Goal: Task Accomplishment & Management: Use online tool/utility

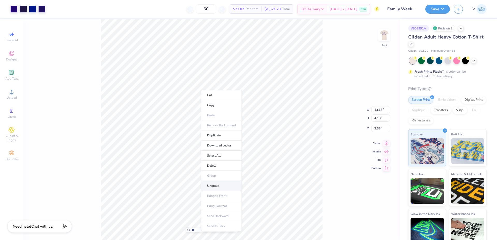
click at [221, 185] on li "Ungroup" at bounding box center [221, 186] width 41 height 10
drag, startPoint x: 194, startPoint y: 230, endPoint x: 206, endPoint y: 229, distance: 12.7
click at [206, 229] on input "range" at bounding box center [209, 230] width 35 height 5
drag, startPoint x: 207, startPoint y: 229, endPoint x: 191, endPoint y: 228, distance: 16.3
type input "1"
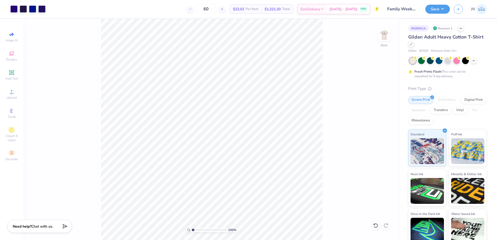
click at [192, 228] on input "range" at bounding box center [209, 230] width 35 height 5
click at [385, 31] on img at bounding box center [384, 35] width 21 height 21
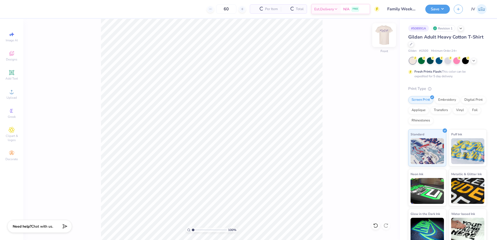
click at [382, 39] on img at bounding box center [384, 35] width 21 height 21
click at [101, 125] on div "100 % Back" at bounding box center [211, 129] width 376 height 221
click at [13, 94] on icon at bounding box center [12, 92] width 6 height 6
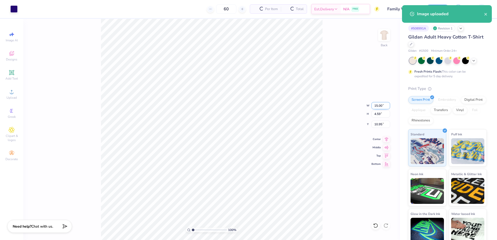
click at [381, 107] on input "15.00" at bounding box center [380, 105] width 19 height 7
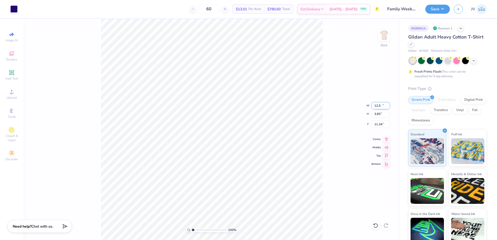
type input "12.50"
type input "3.83"
type input "11.34"
drag, startPoint x: 194, startPoint y: 231, endPoint x: 198, endPoint y: 231, distance: 4.4
type input "2.45"
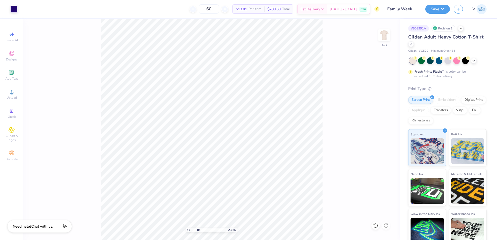
click at [198, 231] on input "range" at bounding box center [209, 230] width 35 height 5
click at [11, 78] on span "Add Text" at bounding box center [11, 79] width 12 height 4
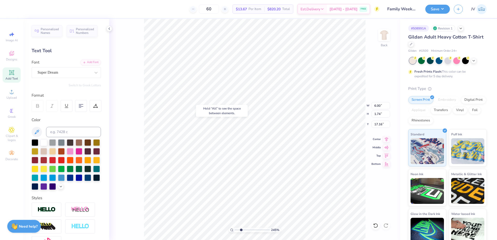
type input "17.16"
click at [88, 63] on div "Add Font" at bounding box center [90, 62] width 20 height 6
click at [72, 135] on input at bounding box center [73, 132] width 55 height 10
type input "2745"
click at [91, 74] on div at bounding box center [95, 72] width 9 height 9
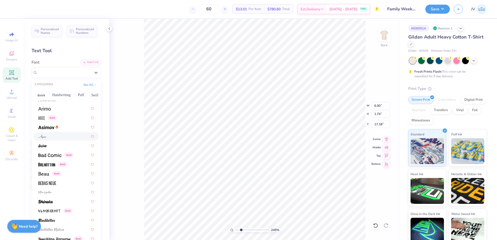
scroll to position [86, 0]
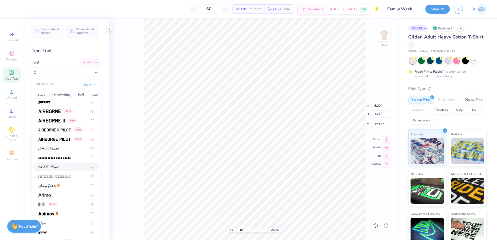
click at [62, 166] on div at bounding box center [66, 166] width 56 height 5
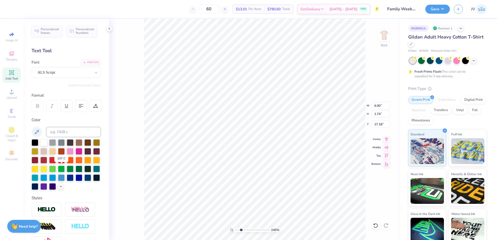
type input "8.92"
type input "2.10"
type input "17.00"
type textarea "alpha delta pi"
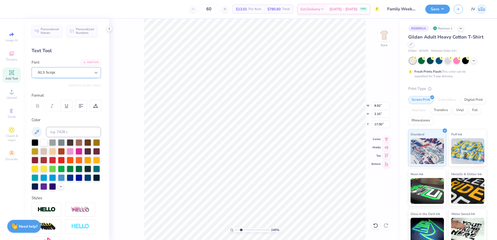
click at [93, 75] on div at bounding box center [95, 72] width 9 height 9
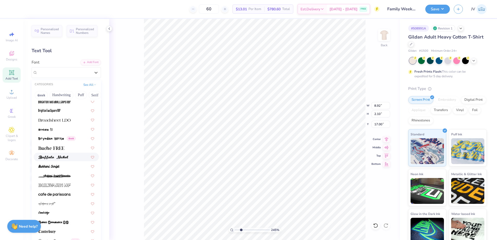
scroll to position [517, 0]
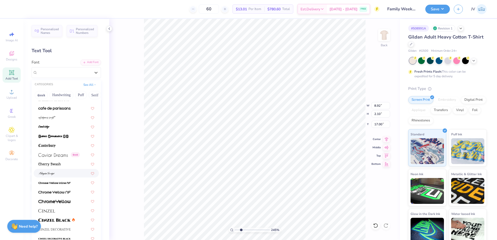
click at [58, 173] on div at bounding box center [66, 173] width 56 height 5
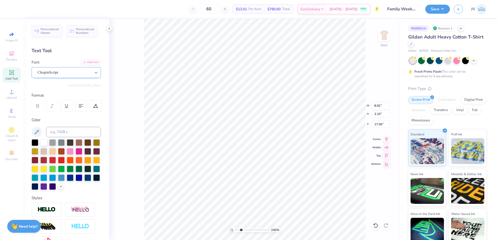
click at [93, 73] on icon at bounding box center [95, 72] width 5 height 5
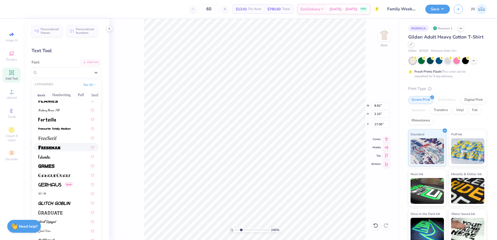
scroll to position [1208, 0]
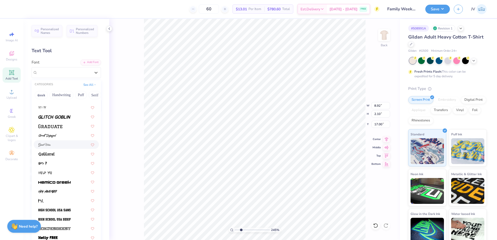
click at [79, 146] on div at bounding box center [66, 144] width 56 height 5
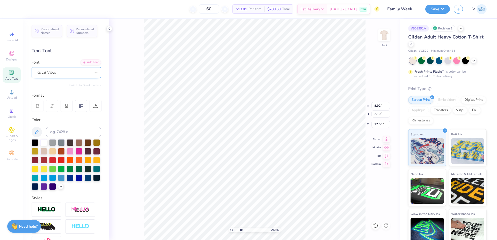
click at [87, 75] on div "Great Vibes" at bounding box center [64, 73] width 54 height 8
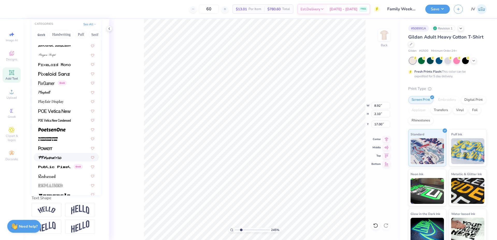
scroll to position [2063, 0]
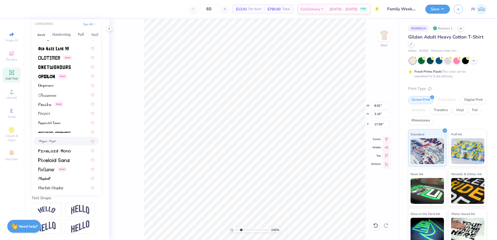
click at [69, 137] on div at bounding box center [66, 141] width 65 height 9
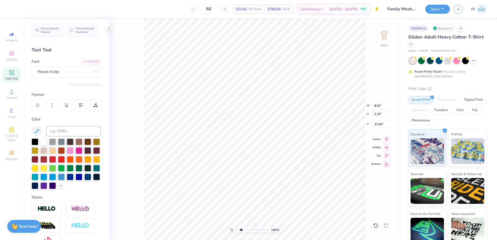
scroll to position [0, 0]
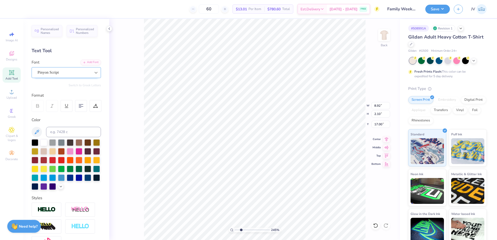
click at [93, 75] on icon at bounding box center [95, 72] width 5 height 5
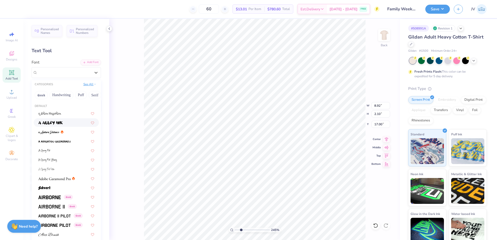
click at [89, 85] on button "See All" at bounding box center [90, 84] width 16 height 5
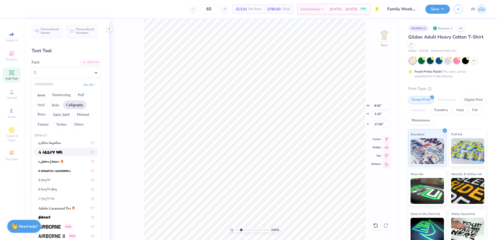
click at [75, 106] on button "Calligraphy" at bounding box center [74, 105] width 23 height 8
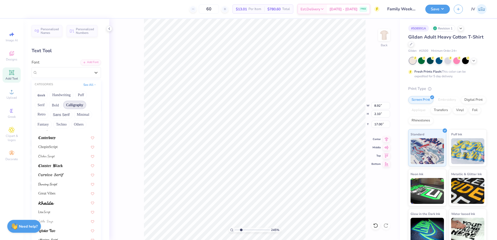
scroll to position [94, 0]
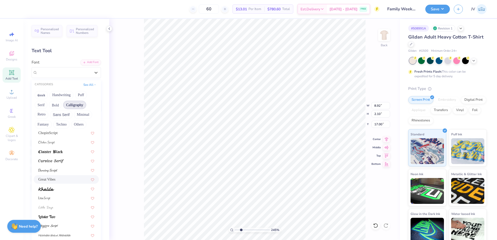
click at [60, 177] on div "Great Vibes" at bounding box center [66, 179] width 65 height 9
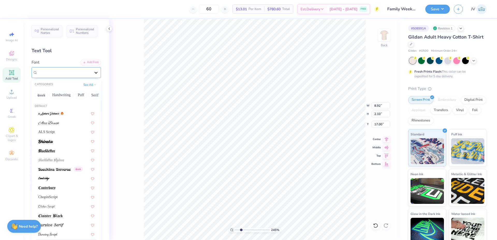
click at [91, 71] on div at bounding box center [95, 72] width 9 height 9
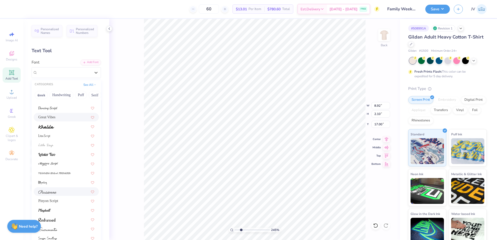
click at [78, 189] on div at bounding box center [66, 192] width 65 height 9
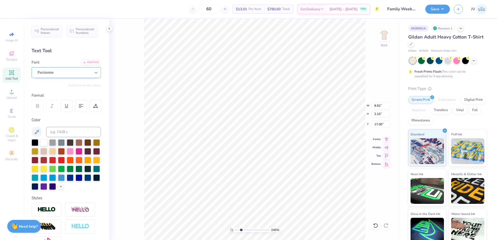
click at [93, 71] on icon at bounding box center [95, 72] width 5 height 5
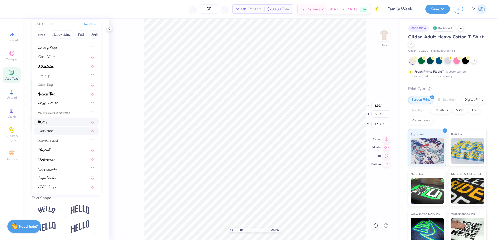
scroll to position [69, 0]
click at [64, 147] on div at bounding box center [66, 149] width 56 height 5
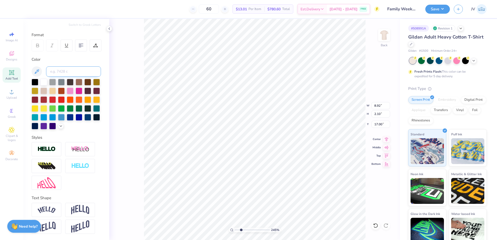
click at [86, 66] on input at bounding box center [73, 71] width 55 height 10
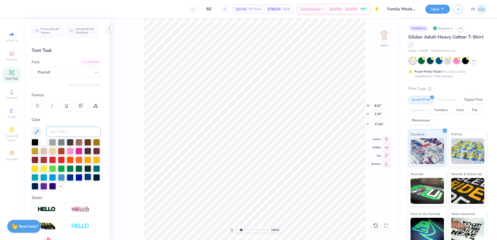
scroll to position [0, 0]
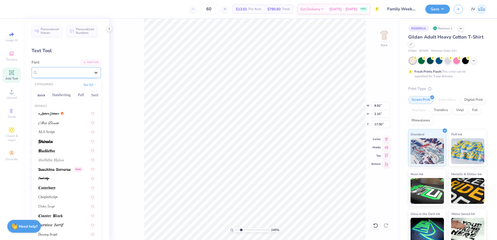
click at [93, 75] on icon at bounding box center [95, 72] width 5 height 5
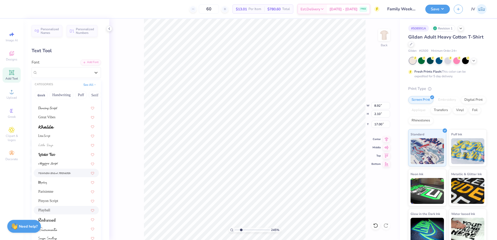
scroll to position [69, 0]
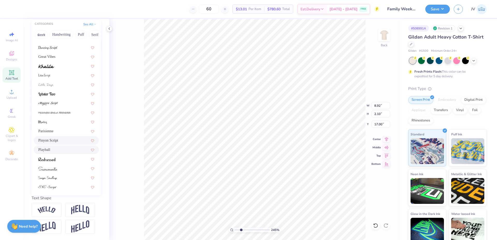
click at [73, 138] on div "Pinyon Script" at bounding box center [66, 140] width 56 height 5
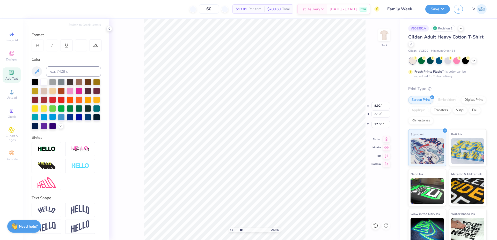
scroll to position [0, 0]
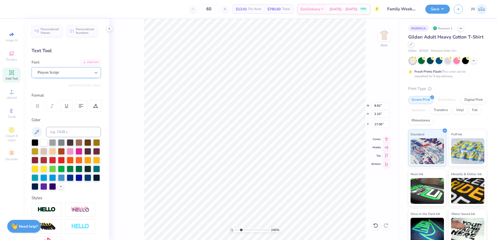
click at [93, 74] on icon at bounding box center [95, 72] width 5 height 5
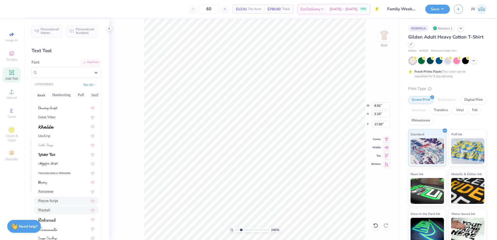
scroll to position [69, 0]
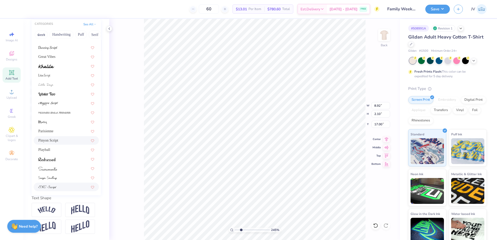
click at [69, 184] on div at bounding box center [66, 186] width 56 height 5
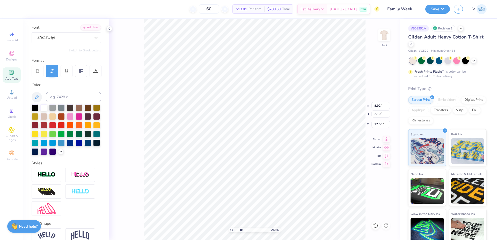
scroll to position [0, 0]
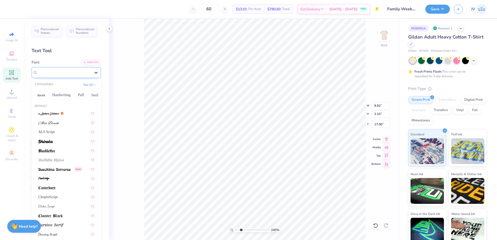
click at [91, 75] on div at bounding box center [95, 72] width 9 height 9
click at [69, 123] on div at bounding box center [66, 122] width 56 height 5
click at [91, 75] on div at bounding box center [95, 72] width 9 height 9
click at [71, 114] on div at bounding box center [66, 113] width 56 height 5
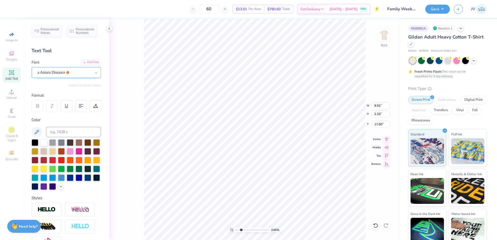
click at [82, 72] on div "a Antara Distance" at bounding box center [64, 73] width 54 height 8
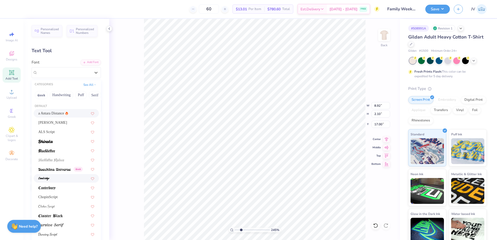
click at [66, 176] on div at bounding box center [66, 178] width 56 height 5
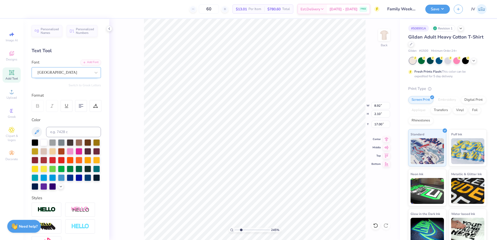
click at [80, 71] on div "[GEOGRAPHIC_DATA]" at bounding box center [64, 73] width 54 height 8
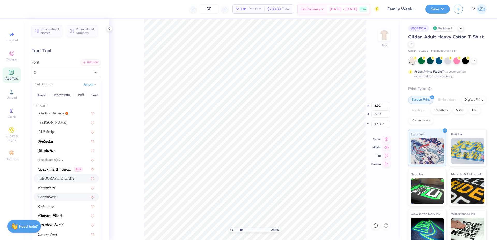
click at [65, 196] on div "ChopinScript" at bounding box center [66, 197] width 56 height 5
click at [72, 69] on div "ChopinScript" at bounding box center [64, 73] width 54 height 8
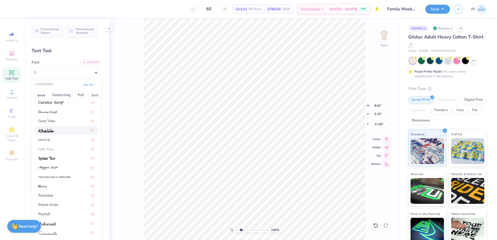
scroll to position [127, 0]
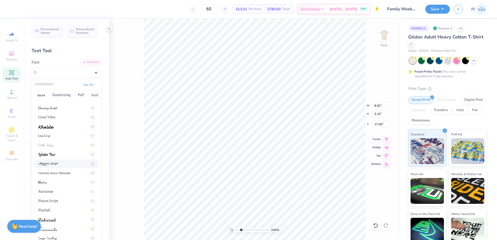
click at [66, 162] on div at bounding box center [66, 163] width 56 height 5
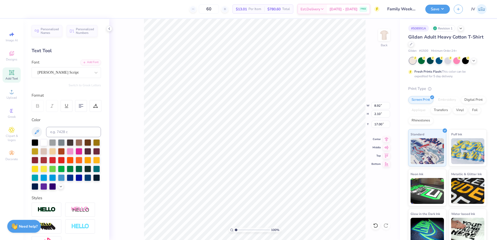
drag, startPoint x: 241, startPoint y: 230, endPoint x: 236, endPoint y: 230, distance: 5.2
type input "1"
click at [236, 230] on input "range" at bounding box center [252, 230] width 35 height 5
click at [75, 75] on div "[PERSON_NAME] Script" at bounding box center [64, 73] width 54 height 8
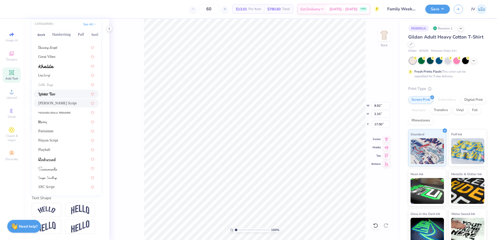
scroll to position [69, 0]
click at [71, 127] on div "Parisienne" at bounding box center [66, 131] width 65 height 9
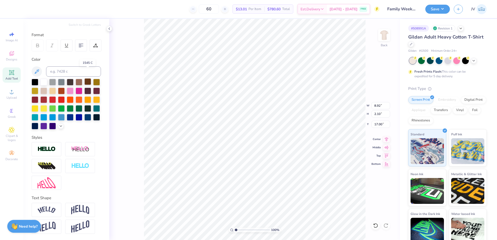
scroll to position [0, 0]
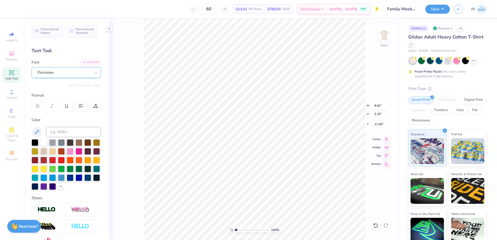
click at [84, 71] on div "Parisienne" at bounding box center [64, 73] width 54 height 8
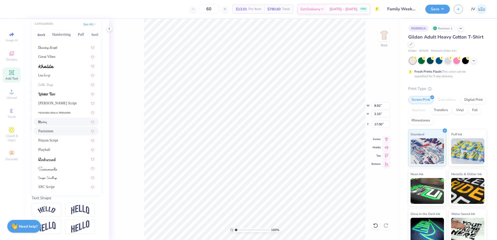
scroll to position [69, 0]
click at [64, 183] on div "SNC Script" at bounding box center [66, 187] width 65 height 9
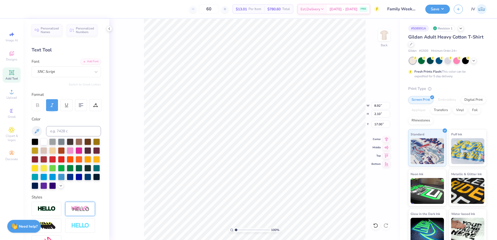
scroll to position [0, 0]
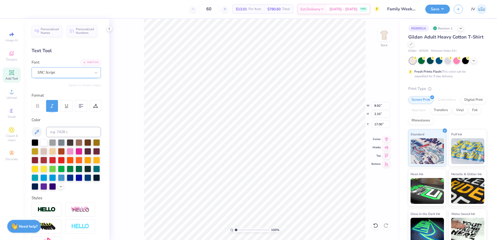
click at [73, 72] on div "SNC Script" at bounding box center [64, 73] width 54 height 8
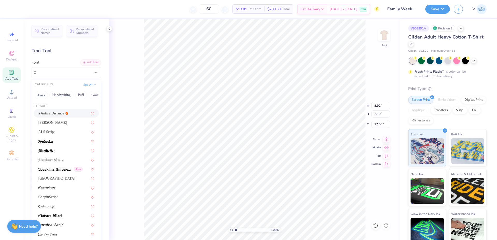
click at [76, 112] on div "a Antara Distance" at bounding box center [66, 113] width 56 height 5
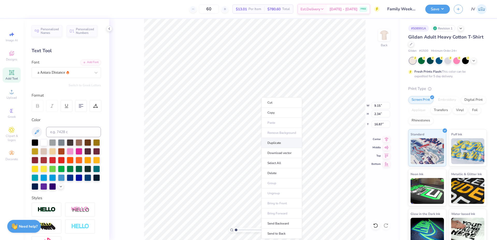
click at [281, 141] on li "Duplicate" at bounding box center [281, 143] width 41 height 10
type input "20.58"
type textarea "FAMILY WEEKEND"
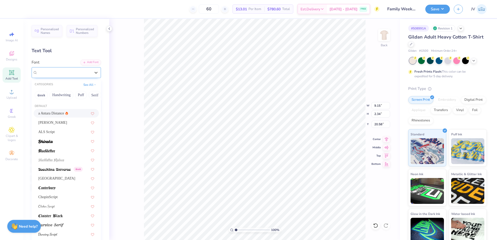
click at [76, 71] on div "a Antara Distance" at bounding box center [64, 73] width 54 height 8
click at [92, 95] on button "Serif" at bounding box center [94, 95] width 13 height 8
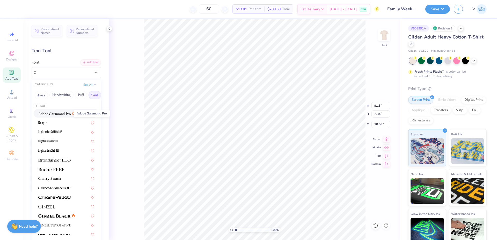
click at [69, 113] on img at bounding box center [54, 114] width 32 height 4
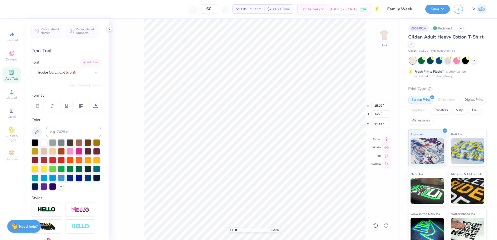
type input "8.23"
type input "0.67"
type input "15.16"
drag, startPoint x: 235, startPoint y: 231, endPoint x: 244, endPoint y: 230, distance: 9.1
type input "3.42"
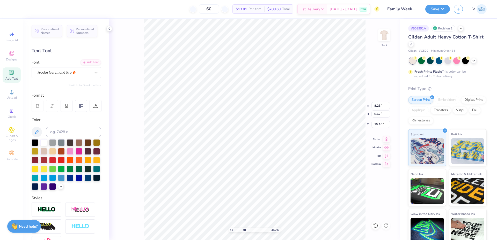
click at [244, 230] on input "range" at bounding box center [252, 230] width 35 height 5
type input "14.90"
type input "12.50"
type input "3.83"
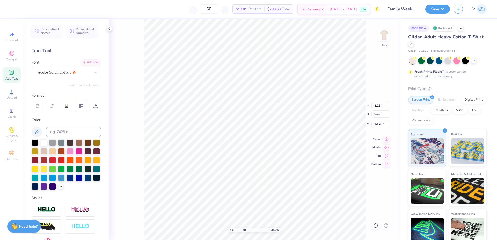
type input "11.34"
type input "8.23"
type input "0.67"
type input "14.83"
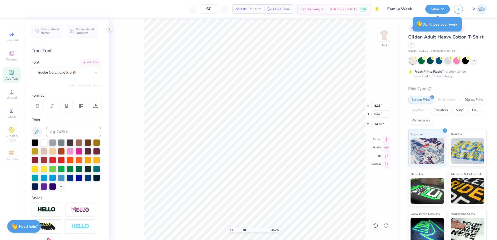
type input "4.22"
type input "0.34"
type input "15.15"
type input "14.99"
type input "3.55"
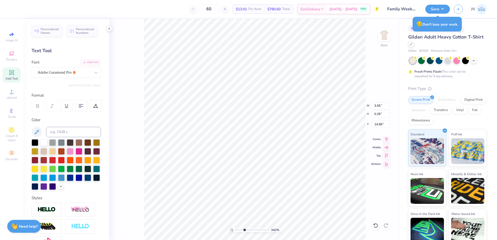
type input "0.29"
type input "15.05"
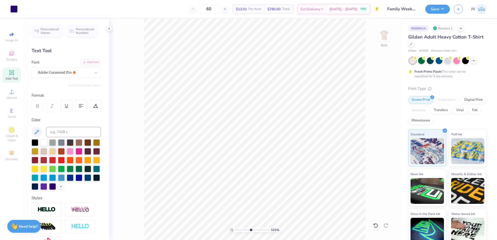
drag, startPoint x: 244, startPoint y: 229, endPoint x: 250, endPoint y: 228, distance: 6.8
type input "5.21"
click at [250, 228] on input "range" at bounding box center [252, 230] width 35 height 5
type input "15.02"
drag, startPoint x: 251, startPoint y: 230, endPoint x: 238, endPoint y: 230, distance: 13.2
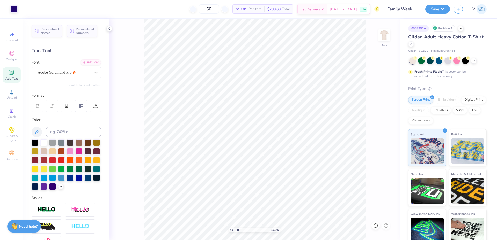
type input "1.63"
click at [238, 230] on input "range" at bounding box center [252, 230] width 35 height 5
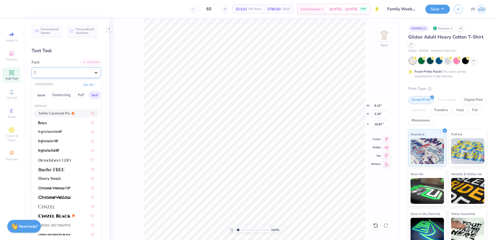
click at [91, 69] on div at bounding box center [95, 72] width 9 height 9
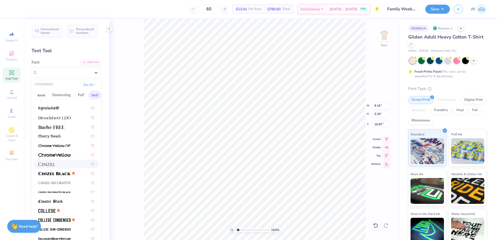
scroll to position [86, 0]
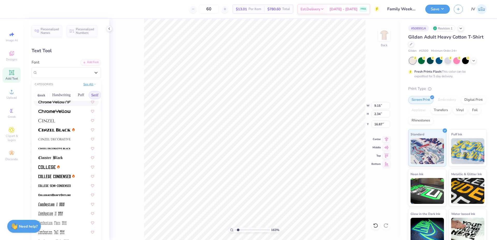
click at [87, 83] on button "See All" at bounding box center [90, 84] width 16 height 5
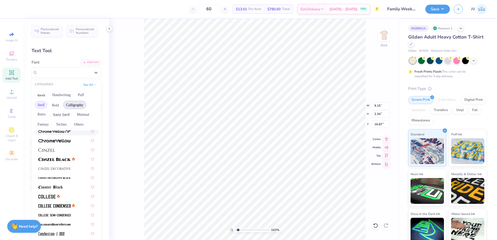
click at [80, 104] on button "Calligraphy" at bounding box center [74, 105] width 23 height 8
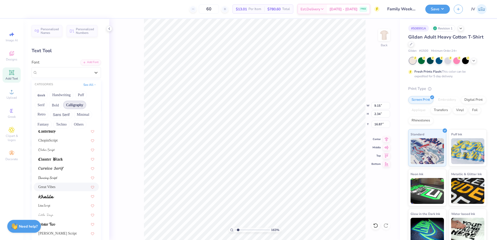
click at [65, 183] on div "Great Vibes" at bounding box center [66, 187] width 65 height 9
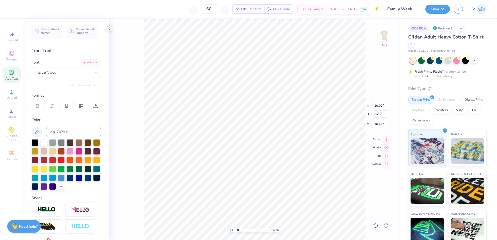
type input "10.00"
type input "2.23"
type input "16.93"
click at [69, 72] on div "Great Vibes" at bounding box center [64, 73] width 54 height 8
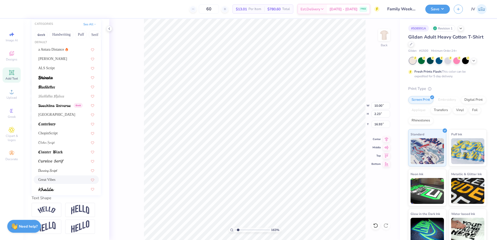
scroll to position [0, 0]
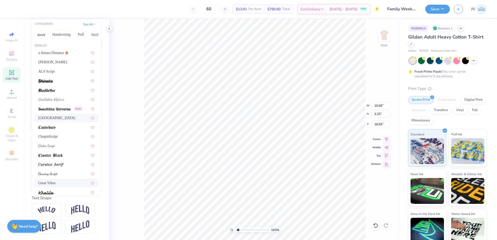
click at [57, 115] on div "[GEOGRAPHIC_DATA]" at bounding box center [66, 117] width 56 height 5
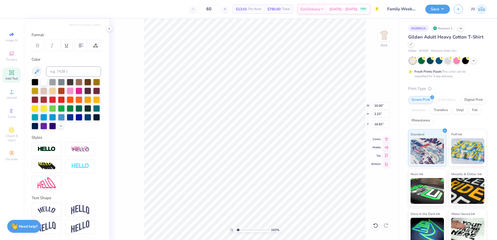
type input "11.69"
type input "2.87"
type input "16.61"
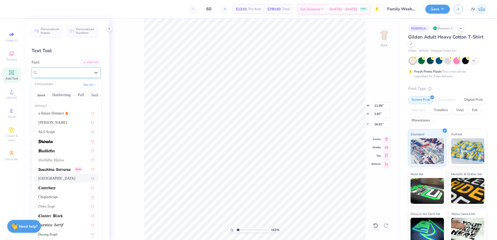
click at [81, 75] on div "[GEOGRAPHIC_DATA]" at bounding box center [64, 73] width 54 height 8
click at [66, 133] on div "ALS Script" at bounding box center [66, 131] width 56 height 5
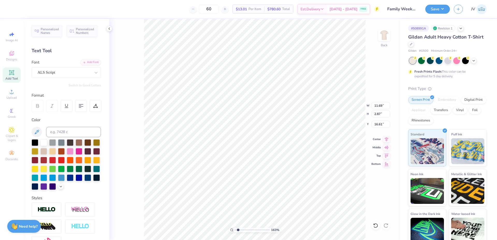
type input "11.74"
type input "2.18"
type input "16.96"
type input "9.30"
type input "1.72"
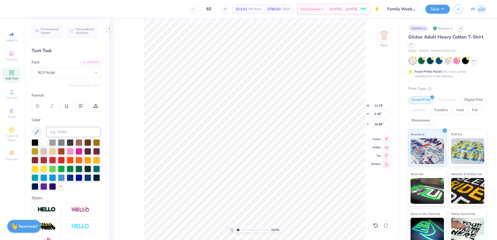
type input "17.41"
type input "6.54"
type input "1.21"
type input "17.92"
type input "13.81"
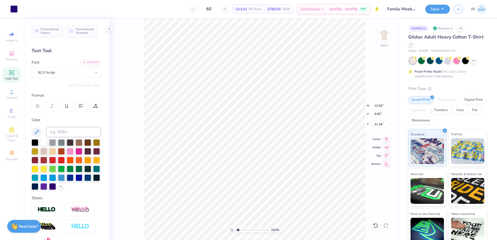
type input "6.54"
type input "1.21"
type input "13.81"
click at [239, 228] on input "range" at bounding box center [252, 230] width 35 height 5
drag, startPoint x: 239, startPoint y: 230, endPoint x: 246, endPoint y: 230, distance: 7.0
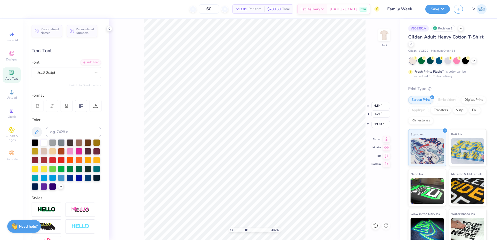
type input "3.87"
click at [246, 230] on input "range" at bounding box center [252, 230] width 35 height 5
type input "6.73"
type input "1.25"
type input "13.77"
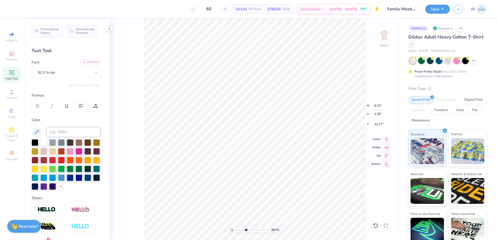
type input "6.91"
type input "1.28"
type input "13.74"
drag, startPoint x: 246, startPoint y: 229, endPoint x: 238, endPoint y: 229, distance: 7.5
click at [238, 229] on input "range" at bounding box center [252, 230] width 35 height 5
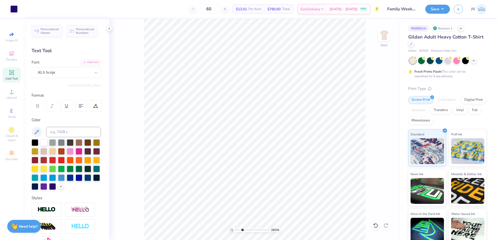
drag, startPoint x: 238, startPoint y: 230, endPoint x: 242, endPoint y: 230, distance: 3.9
type input "2.83"
click at [242, 230] on input "range" at bounding box center [252, 230] width 35 height 5
type input "6.81"
type input "1.26"
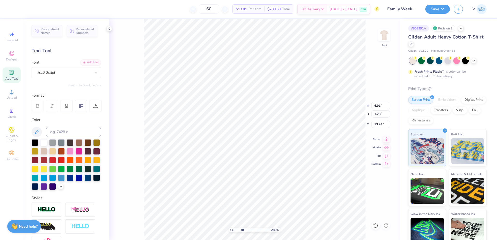
type input "13.96"
type input "6.54"
type input "1.21"
type input "14.01"
click at [385, 138] on icon at bounding box center [386, 138] width 3 height 4
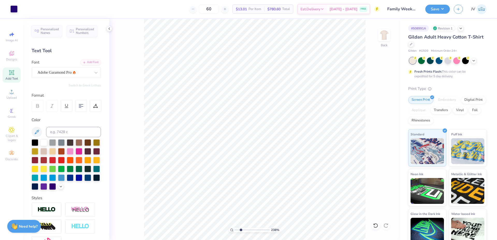
drag, startPoint x: 241, startPoint y: 231, endPoint x: 241, endPoint y: 228, distance: 3.0
type input "2.38"
click at [241, 228] on input "range" at bounding box center [252, 230] width 35 height 5
type input "13.95"
type input "6.67"
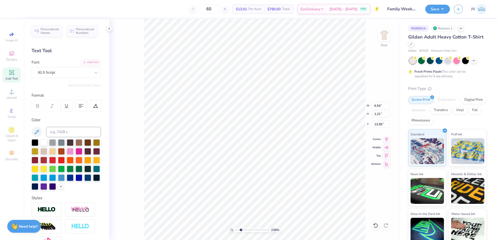
type input "1.24"
type input "13.93"
type input "6.82"
type input "1.26"
type input "13.90"
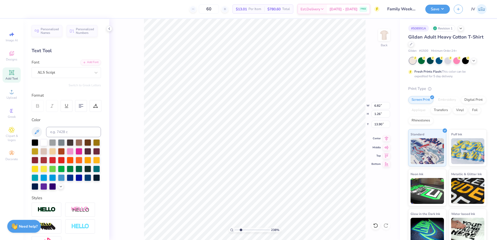
click at [387, 138] on icon at bounding box center [386, 138] width 3 height 4
click at [387, 138] on icon at bounding box center [386, 139] width 7 height 6
drag, startPoint x: 240, startPoint y: 230, endPoint x: 237, endPoint y: 231, distance: 2.9
type input "1.34"
click at [237, 231] on input "range" at bounding box center [252, 230] width 35 height 5
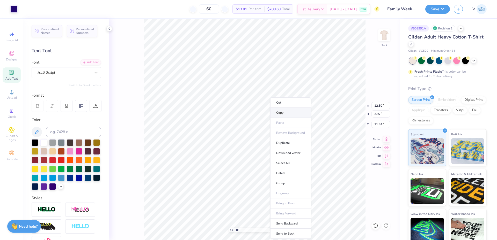
click at [289, 115] on li "Copy" at bounding box center [290, 113] width 41 height 10
click at [292, 184] on li "Group" at bounding box center [300, 184] width 41 height 10
click at [377, 108] on input "12.50" at bounding box center [380, 105] width 19 height 7
type input "12.50"
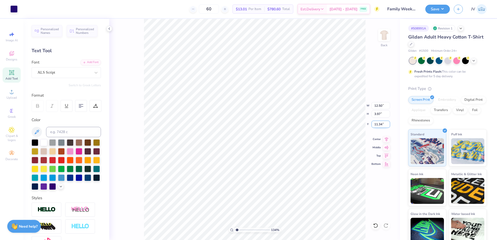
click at [378, 123] on input "11.34" at bounding box center [380, 124] width 19 height 7
type input "3.00"
drag, startPoint x: 237, startPoint y: 231, endPoint x: 229, endPoint y: 230, distance: 7.8
type input "1"
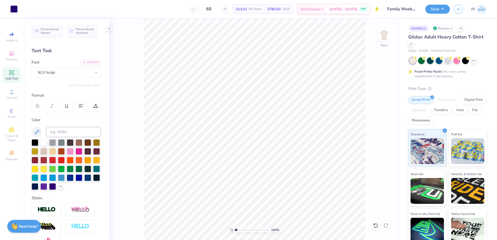
click at [235, 230] on input "range" at bounding box center [252, 230] width 35 height 5
click at [382, 39] on img at bounding box center [384, 35] width 21 height 21
click at [248, 125] on li "Paste" at bounding box center [246, 123] width 41 height 10
type input "16.79"
click at [10, 92] on icon at bounding box center [12, 92] width 6 height 6
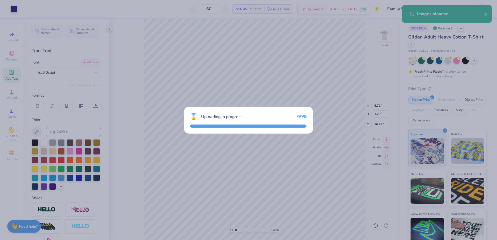
type input "14.65"
type input "9.14"
type input "9.68"
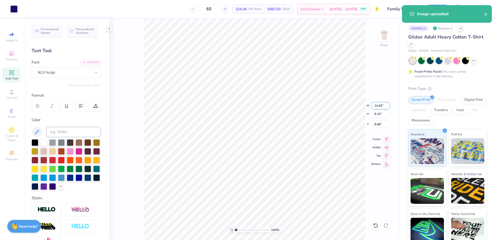
click at [375, 105] on input "14.65" at bounding box center [380, 105] width 19 height 7
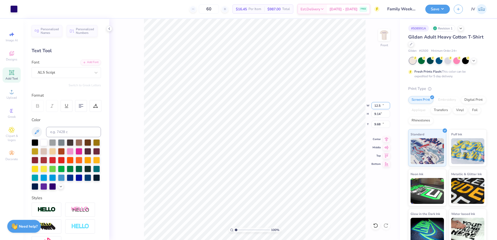
type input "12.50"
type input "7.80"
click at [376, 126] on input "10.35" at bounding box center [380, 124] width 19 height 7
type input "3.00"
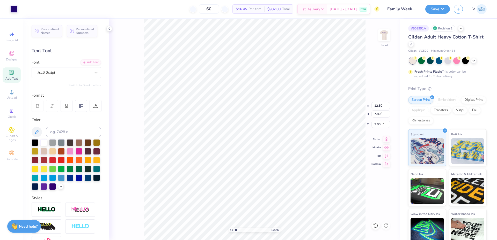
type input "6.71"
type input "1.24"
type input "16.79"
type input "14.25"
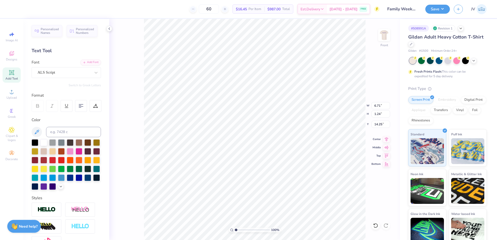
type textarea "Shoes Up!"
drag, startPoint x: 235, startPoint y: 231, endPoint x: 240, endPoint y: 231, distance: 4.9
type input "2.3"
click at [240, 231] on input "range" at bounding box center [252, 230] width 35 height 5
click at [378, 183] on div "230 % Front W 6.71 6.71 " H 1.24 1.24 " Y 14.25 14.25 " Center Middle Top Bottom" at bounding box center [254, 129] width 291 height 221
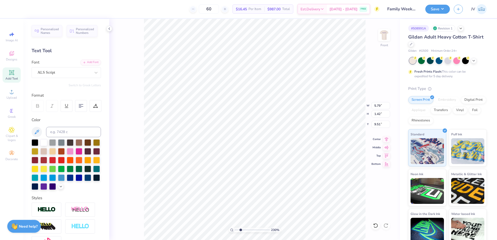
type input "9.51"
type input "7.63"
type input "1.87"
type input "9.06"
type input "7.20"
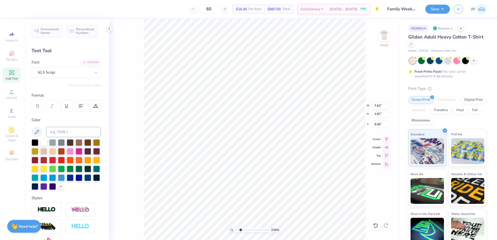
type input "1.77"
type input "9.17"
type input "12.50"
type input "7.80"
type input "3.00"
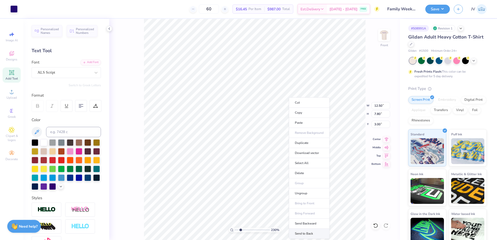
click at [309, 234] on li "Send to Back" at bounding box center [309, 234] width 41 height 10
type input "7.20"
type input "1.77"
type input "9.17"
type input "7.58"
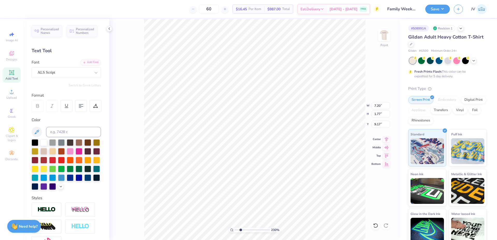
type input "1.86"
type input "9.07"
type input "7.96"
type input "1.95"
type input "8.98"
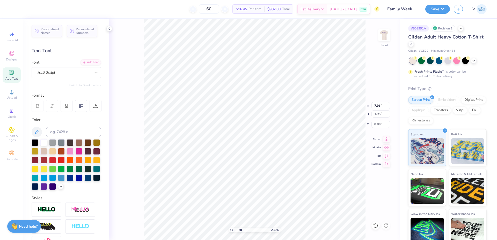
type input "12.50"
type input "7.80"
type input "3.00"
type input "7.76"
type input "1.90"
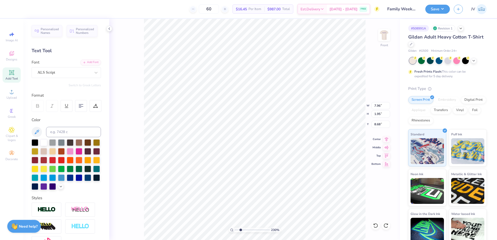
type input "8.73"
type input "10.06"
type input "7.76"
type input "1.90"
click at [277, 110] on li "Duplicate" at bounding box center [273, 111] width 41 height 10
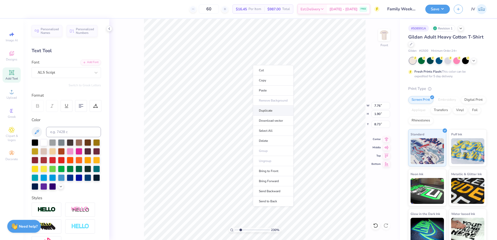
type input "9.73"
type input "8.73"
type textarea "Shoes"
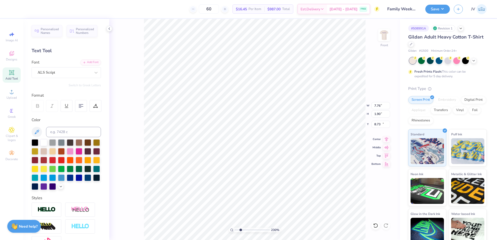
type input "12.73"
type textarea "Up!"
type input "8.97"
type input "6.71"
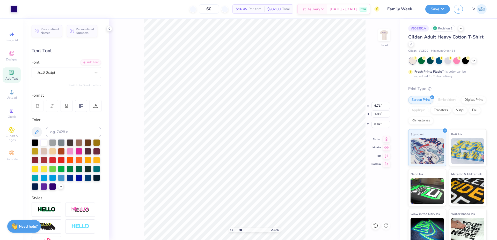
type input "9.12"
type input "7.85"
type input "2.20"
type input "8.80"
click at [315, 174] on li "Bring to Front" at bounding box center [310, 176] width 41 height 10
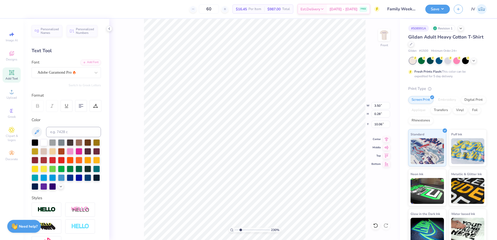
type input "10.72"
drag, startPoint x: 240, startPoint y: 231, endPoint x: 247, endPoint y: 230, distance: 6.5
type input "4.17"
click at [247, 230] on input "range" at bounding box center [252, 230] width 35 height 5
type input "3.59"
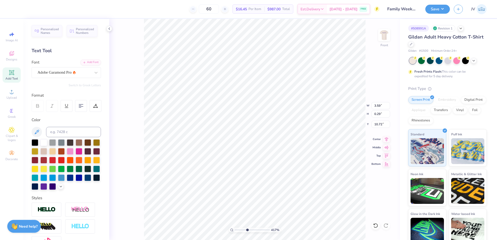
type input "0.29"
type input "10.71"
click at [334, 90] on li "Duplicate" at bounding box center [328, 89] width 41 height 10
type input "10.71"
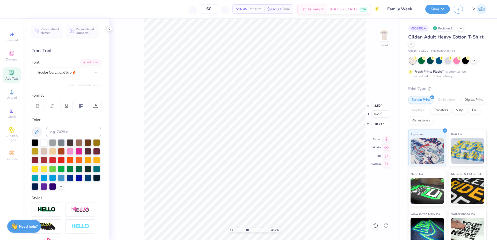
type textarea "ALPHA DELTA PI"
click at [238, 230] on input "range" at bounding box center [252, 230] width 35 height 5
drag, startPoint x: 239, startPoint y: 230, endPoint x: 234, endPoint y: 230, distance: 4.9
click at [235, 230] on input "range" at bounding box center [252, 230] width 35 height 5
drag, startPoint x: 235, startPoint y: 231, endPoint x: 239, endPoint y: 230, distance: 4.4
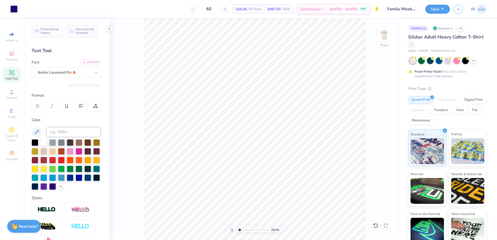
click at [239, 230] on input "range" at bounding box center [252, 230] width 35 height 5
drag, startPoint x: 239, startPoint y: 230, endPoint x: 230, endPoint y: 229, distance: 9.8
type input "1"
click at [235, 229] on input "range" at bounding box center [252, 230] width 35 height 5
click at [262, 167] on li "Group" at bounding box center [273, 168] width 41 height 10
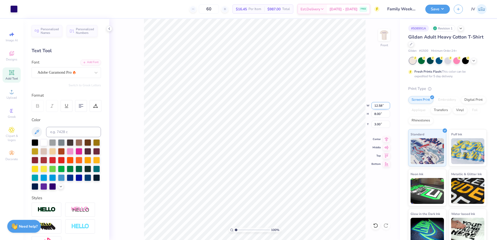
click at [379, 107] on input "12.58" at bounding box center [380, 105] width 19 height 7
type input "12.50"
type input "7.95"
click at [378, 123] on input "3.02" at bounding box center [380, 124] width 19 height 7
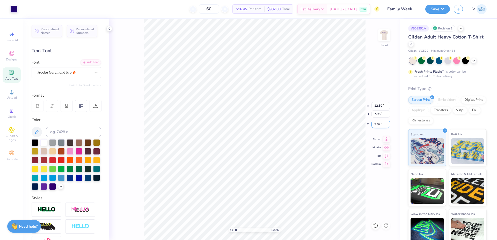
click at [378, 123] on input "3.02" at bounding box center [380, 124] width 19 height 7
type input "3.00"
click at [385, 34] on img at bounding box center [384, 35] width 21 height 21
click at [436, 8] on button "Save" at bounding box center [437, 8] width 25 height 9
click at [387, 40] on img at bounding box center [384, 35] width 21 height 21
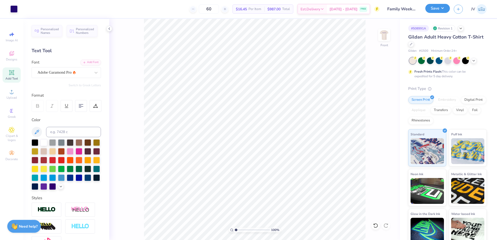
click at [432, 7] on button "Save" at bounding box center [437, 8] width 25 height 9
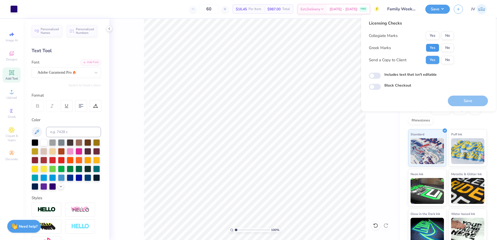
click at [435, 48] on button "Yes" at bounding box center [432, 48] width 13 height 8
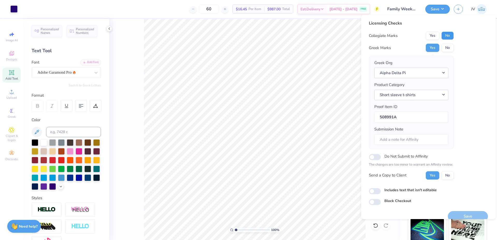
click at [445, 36] on button "No" at bounding box center [447, 36] width 12 height 8
click at [406, 142] on input "Submission Note" at bounding box center [411, 139] width 74 height 11
click at [409, 138] on input "Submission Note" at bounding box center [411, 139] width 74 height 11
drag, startPoint x: 396, startPoint y: 140, endPoint x: 421, endPoint y: 138, distance: 25.7
click at [421, 138] on input "Chapter: Theta Omicron / Event: Fall Recruitment" at bounding box center [411, 139] width 74 height 11
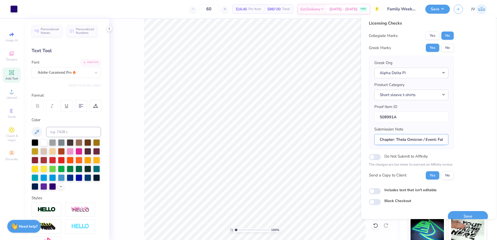
paste input "Epsilon"
drag, startPoint x: 440, startPoint y: 141, endPoint x: 490, endPoint y: 139, distance: 50.7
click at [490, 139] on div "Licensing Checks Collegiate Marks Yes No Greek Marks Yes No Greek Org Alpha Del…" at bounding box center [428, 117] width 135 height 204
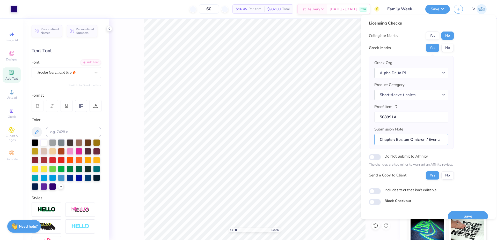
paste input "Family Weekend"
type input "Chapter: Epsilon Omicron / Event: Family Weekend"
click at [467, 216] on button "Save" at bounding box center [468, 216] width 40 height 11
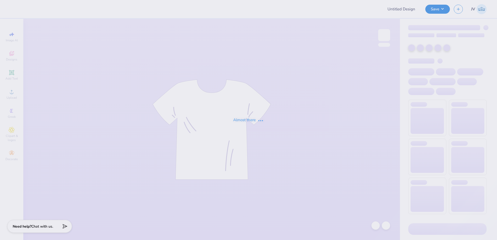
type input "Think Pink 2025"
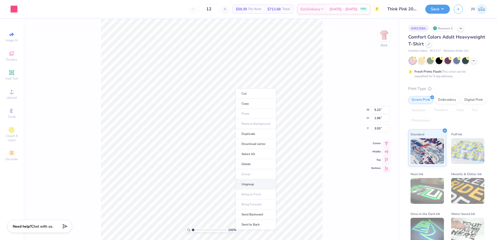
click at [254, 183] on li "Ungroup" at bounding box center [255, 185] width 41 height 10
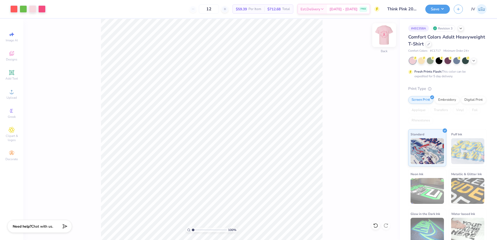
click at [389, 34] on img at bounding box center [384, 35] width 21 height 21
drag, startPoint x: 192, startPoint y: 231, endPoint x: 197, endPoint y: 231, distance: 5.5
type input "2.23"
click at [197, 231] on input "range" at bounding box center [209, 230] width 35 height 5
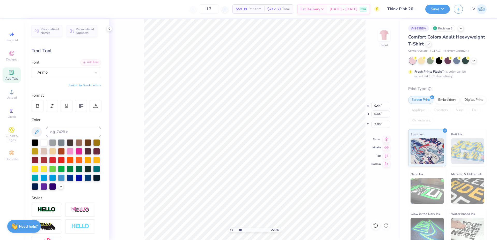
type input "0.44"
type input "7.86"
type input "11.15"
type input "11.07"
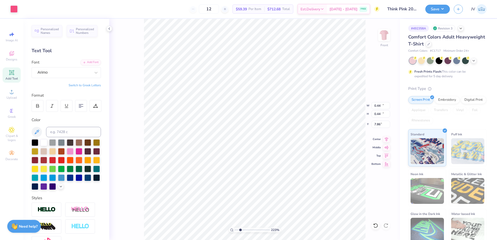
type input "7.22"
drag, startPoint x: 239, startPoint y: 230, endPoint x: 233, endPoint y: 230, distance: 5.7
type input "1"
click at [235, 230] on input "range" at bounding box center [252, 230] width 35 height 5
click at [246, 182] on li "Group" at bounding box center [252, 184] width 41 height 10
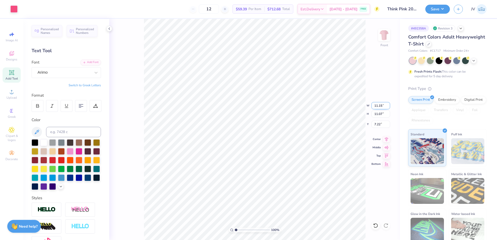
click at [378, 108] on input "11.15" at bounding box center [380, 105] width 19 height 7
click at [378, 110] on div "100 % Front W 11.15 11.15 " H 11.07 11.07 " Y 7.22 7.22 " Center Middle Top Bot…" at bounding box center [254, 129] width 291 height 221
click at [379, 105] on input "11.15" at bounding box center [380, 105] width 19 height 7
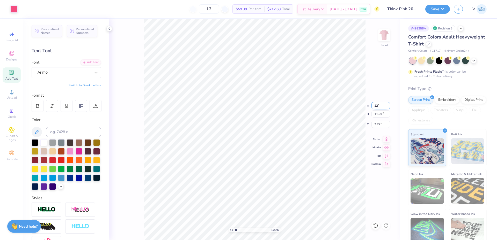
type input "12.00"
type input "11.91"
click at [377, 127] on input "6.80" at bounding box center [380, 124] width 19 height 7
click at [378, 127] on input "6.80" at bounding box center [380, 124] width 19 height 7
type input "3.00"
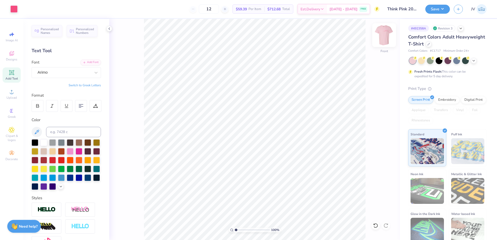
click at [383, 36] on img at bounding box center [384, 35] width 21 height 21
click at [93, 70] on icon at bounding box center [95, 72] width 5 height 5
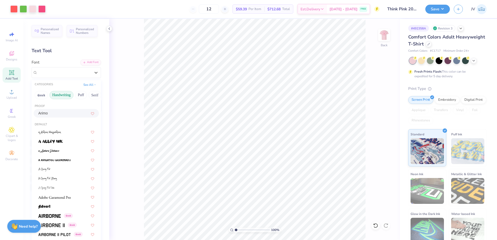
click at [65, 95] on button "Handwriting" at bounding box center [61, 95] width 24 height 8
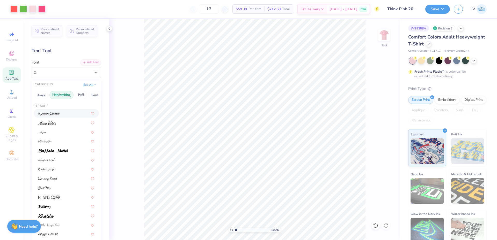
drag, startPoint x: 90, startPoint y: 93, endPoint x: 63, endPoint y: 96, distance: 27.0
click at [63, 96] on div "Greek Handwriting Puff Serif Bold Calligraphy Retro Sans Serif Minimal Fantasy …" at bounding box center [66, 95] width 69 height 11
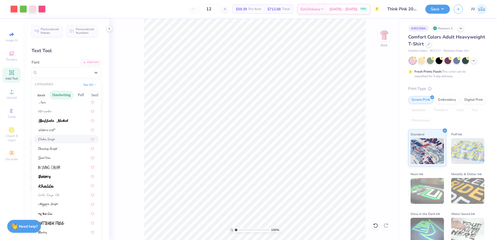
scroll to position [40, 0]
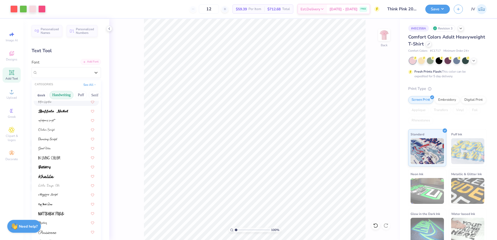
click at [86, 60] on div "Add Font" at bounding box center [90, 62] width 20 height 6
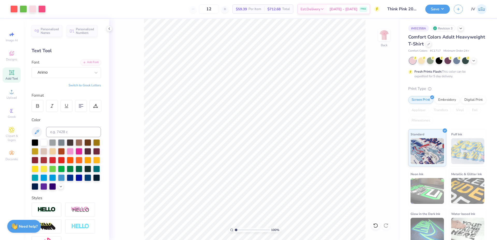
click at [14, 78] on span "Add Text" at bounding box center [11, 79] width 12 height 4
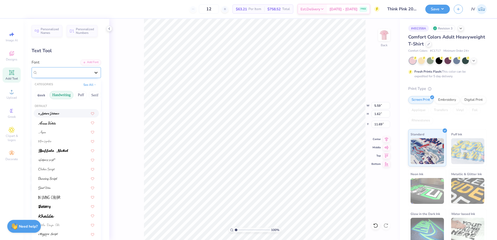
click at [93, 70] on icon at bounding box center [95, 72] width 5 height 5
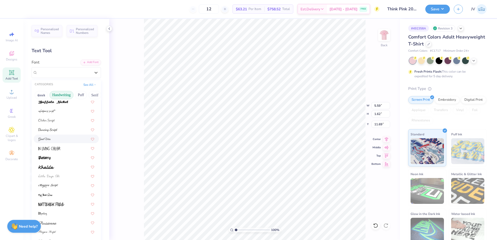
scroll to position [86, 0]
click at [60, 139] on div at bounding box center [66, 138] width 56 height 5
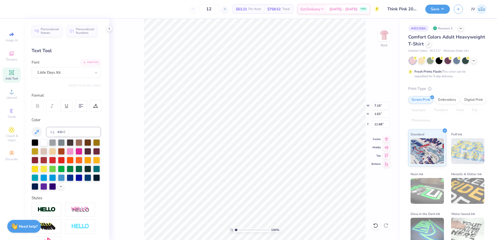
type input "7.19"
type input "1.63"
type input "11.68"
type textarea "Lock"
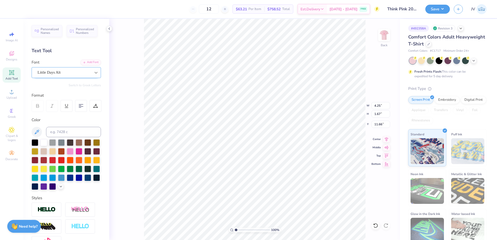
click at [93, 70] on icon at bounding box center [95, 72] width 5 height 5
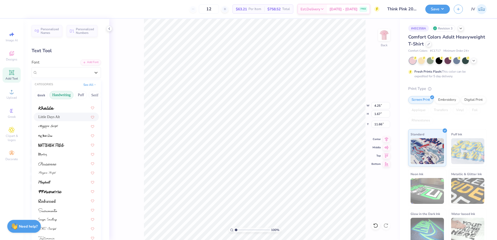
scroll to position [117, 0]
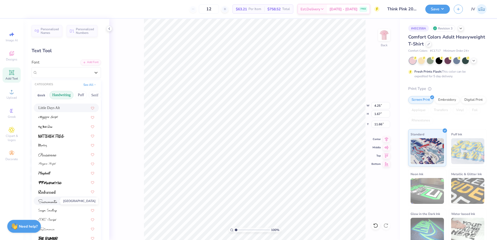
click at [56, 203] on img at bounding box center [47, 202] width 19 height 4
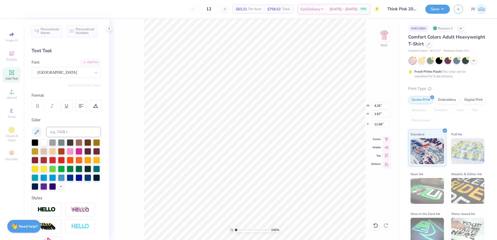
type input "4.47"
type input "1.72"
type input "11.64"
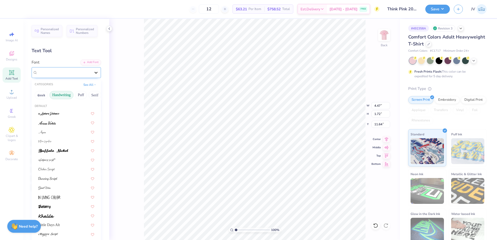
click at [93, 73] on icon at bounding box center [95, 72] width 5 height 5
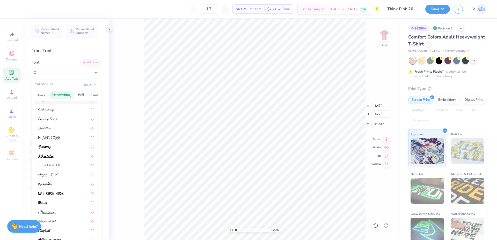
scroll to position [0, 0]
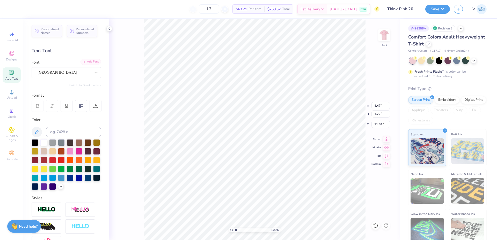
click at [90, 61] on div "Add Font" at bounding box center [90, 62] width 20 height 6
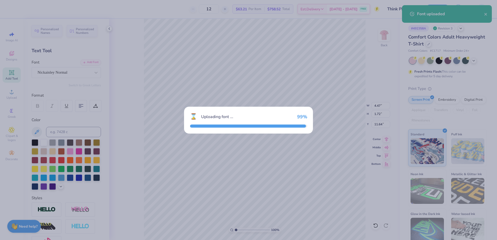
type input "3.86"
type input "2.24"
type input "11.38"
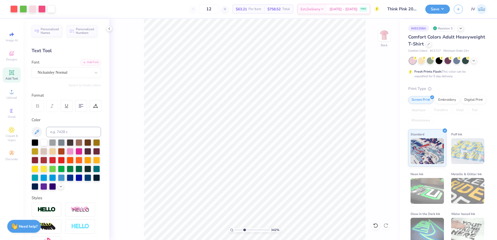
drag, startPoint x: 236, startPoint y: 230, endPoint x: 244, endPoint y: 230, distance: 8.3
type input "3.42"
click at [244, 230] on input "range" at bounding box center [252, 230] width 35 height 5
type input "7.19"
click at [57, 131] on input at bounding box center [73, 132] width 55 height 10
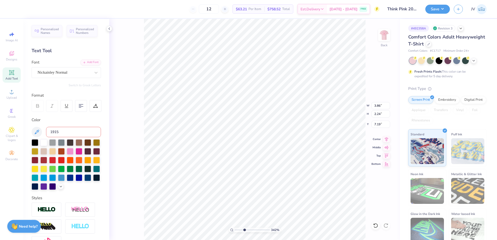
type input "1915"
paste textarea "CU- Lock Haven"
type textarea "LCU- Lock Havenock"
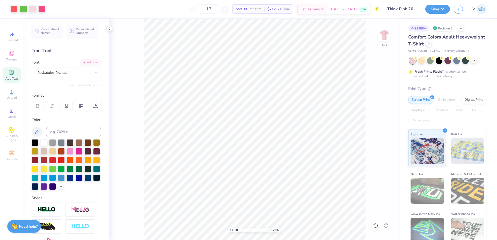
drag, startPoint x: 245, startPoint y: 230, endPoint x: 237, endPoint y: 230, distance: 8.0
type input "1.26"
click at [237, 230] on input "range" at bounding box center [252, 230] width 35 height 5
type textarea "CU- Lock Haven"
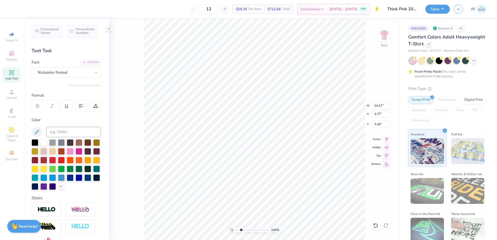
drag, startPoint x: 237, startPoint y: 231, endPoint x: 241, endPoint y: 231, distance: 4.1
type input "2.45"
click at [241, 231] on input "range" at bounding box center [252, 230] width 35 height 5
type textarea "CU - Lock Haven"
click at [305, 142] on li "Duplicate" at bounding box center [305, 143] width 41 height 10
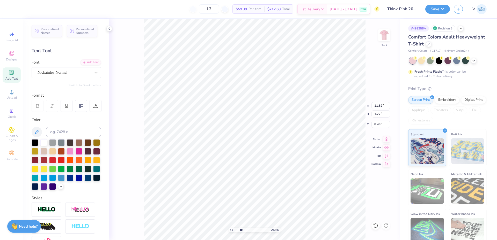
type input "9.01"
type textarea "Zeta Tau Alpha"
type input "10.04"
type input "11.82"
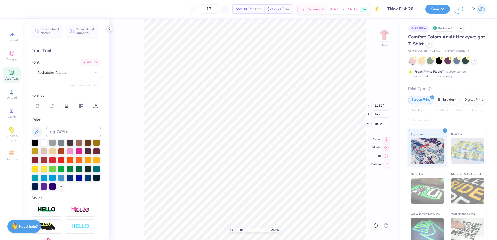
type input "1.77"
type input "7.67"
drag, startPoint x: 240, startPoint y: 231, endPoint x: 236, endPoint y: 230, distance: 3.9
type input "1.19"
click at [236, 230] on input "range" at bounding box center [252, 230] width 35 height 5
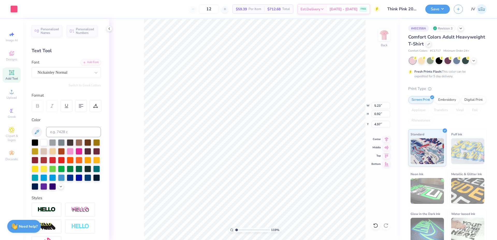
type input "5.23"
type input "0.92"
click at [292, 181] on li "Group" at bounding box center [298, 184] width 41 height 10
click at [378, 105] on input "11.82" at bounding box center [380, 105] width 19 height 7
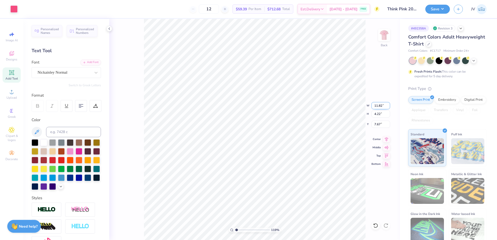
click at [378, 105] on input "11.82" at bounding box center [380, 105] width 19 height 7
type input "5.23"
type input "1.87"
type input "8.85"
type input "1.63"
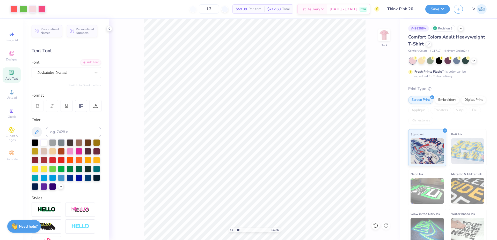
click at [238, 229] on input "range" at bounding box center [252, 230] width 35 height 5
click at [322, 174] on li "Group" at bounding box center [325, 176] width 41 height 10
type input "1.87"
type input "4.03"
click at [16, 7] on div at bounding box center [13, 8] width 7 height 7
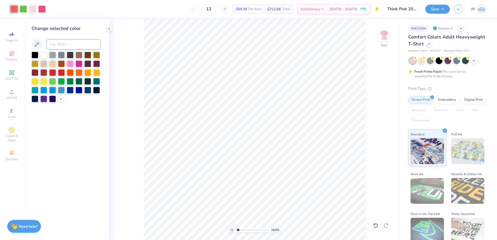
click at [60, 44] on input at bounding box center [73, 44] width 55 height 10
type input "1915"
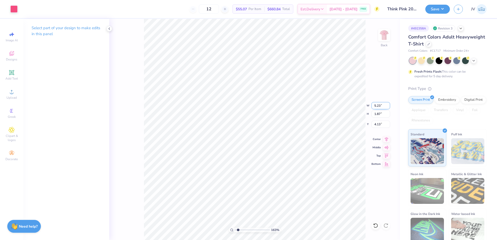
click at [376, 107] on input "5.23" at bounding box center [380, 105] width 19 height 7
type input "6.00"
type input "2.14"
type input "3.99"
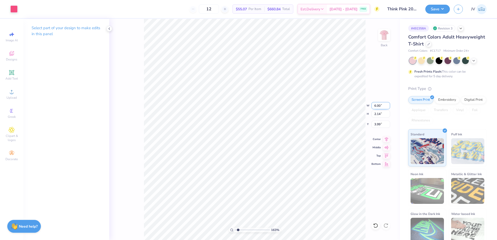
type input "6.01"
click at [378, 105] on input "6.00" at bounding box center [380, 105] width 19 height 7
type input "5.80"
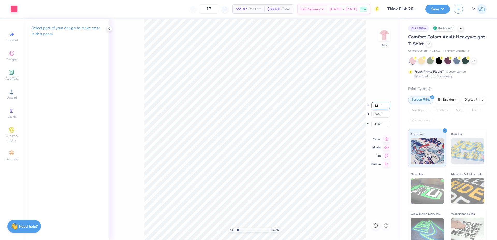
type input "2.07"
type input "4.02"
type input "5.81"
click at [305, 174] on li "Ungroup" at bounding box center [311, 175] width 41 height 10
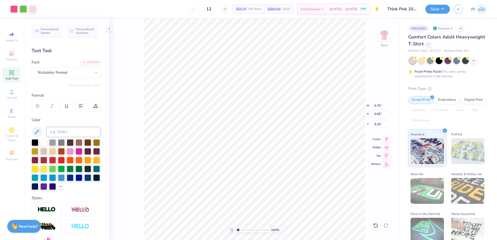
type input "5.25"
type input "6.87"
type input "0.66"
type input "5.24"
click at [262, 176] on li "Group" at bounding box center [271, 177] width 41 height 10
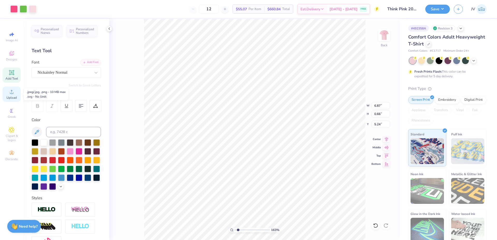
click at [15, 96] on span "Upload" at bounding box center [11, 98] width 10 height 4
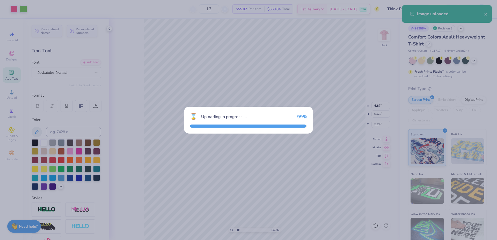
type input "14.17"
type input "1.36"
type input "11.82"
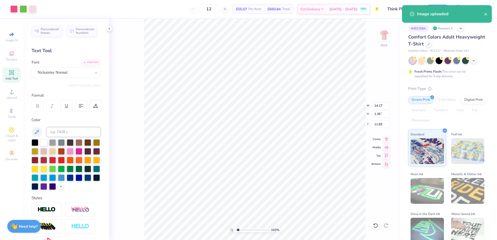
type input "6.87"
type input "0.66"
type input "5.24"
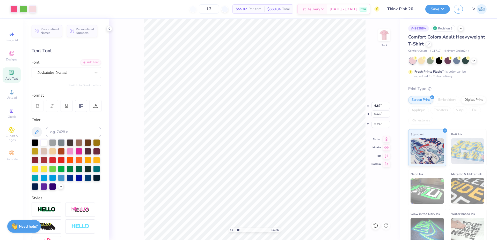
type input "14.17"
type input "1.36"
type input "11.82"
click at [378, 105] on input "14.17" at bounding box center [380, 105] width 19 height 7
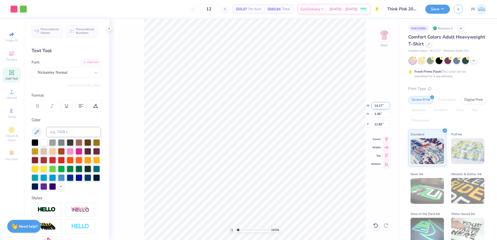
click at [378, 105] on input "14.17" at bounding box center [380, 105] width 19 height 7
type input "6.87"
type input "0.66"
type input "12.17"
type input "5.24"
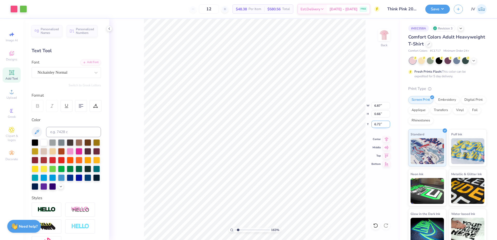
click at [379, 128] on input "6.72" at bounding box center [380, 124] width 19 height 7
type input "5.24"
click at [334, 175] on li "Group" at bounding box center [346, 176] width 41 height 10
click at [376, 106] on input "6.87" at bounding box center [380, 105] width 19 height 7
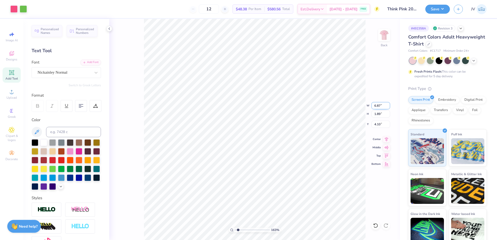
click at [376, 106] on input "6.87" at bounding box center [380, 105] width 19 height 7
type input "3.50"
type input "0.96"
type input "4.57"
drag, startPoint x: 237, startPoint y: 230, endPoint x: 230, endPoint y: 228, distance: 7.5
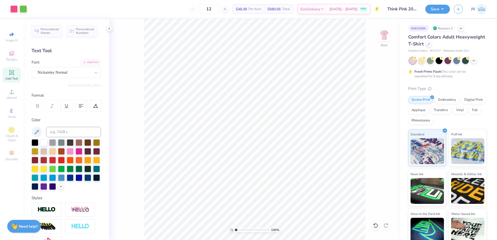
type input "1"
click at [235, 230] on input "range" at bounding box center [252, 230] width 35 height 5
click at [380, 125] on input "4.57" at bounding box center [380, 124] width 19 height 7
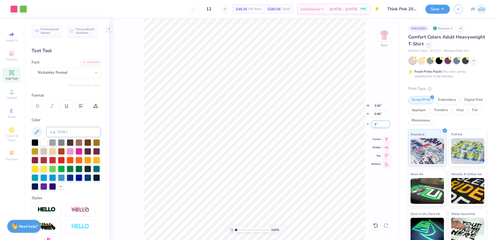
type input "3.00"
drag, startPoint x: 236, startPoint y: 230, endPoint x: 239, endPoint y: 227, distance: 3.9
click at [239, 228] on input "range" at bounding box center [252, 230] width 35 height 5
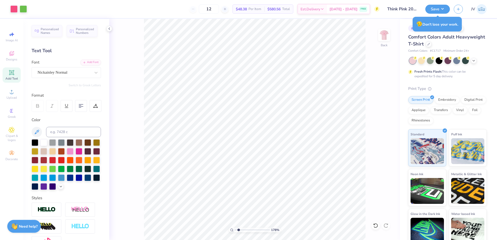
click at [239, 229] on input "range" at bounding box center [252, 230] width 35 height 5
drag, startPoint x: 239, startPoint y: 229, endPoint x: 234, endPoint y: 230, distance: 4.1
type input "1"
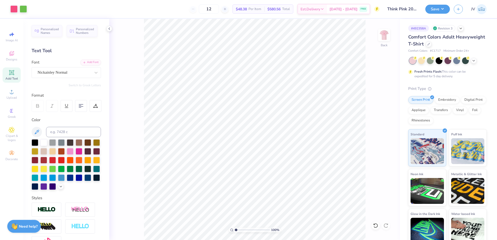
click at [235, 230] on input "range" at bounding box center [252, 230] width 35 height 5
click at [376, 107] on input "3.50" at bounding box center [380, 105] width 19 height 7
type input "4.00"
type input "1.10"
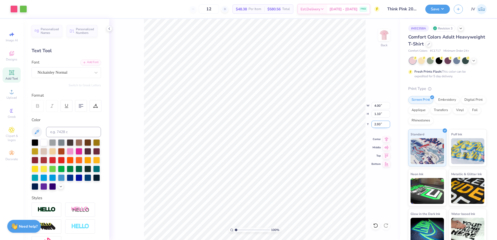
click at [381, 122] on input "2.93" at bounding box center [380, 124] width 19 height 7
type input "3.00"
click at [380, 108] on input "4.00" at bounding box center [380, 105] width 19 height 7
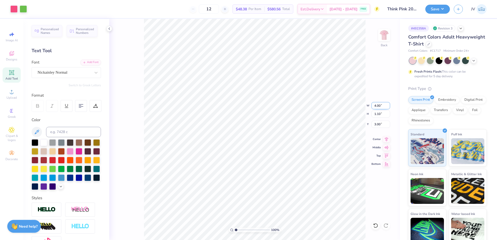
click at [380, 108] on input "4.00" at bounding box center [380, 105] width 19 height 7
type input "3.50"
type input "0.96"
click at [376, 123] on input "3.07" at bounding box center [380, 124] width 19 height 7
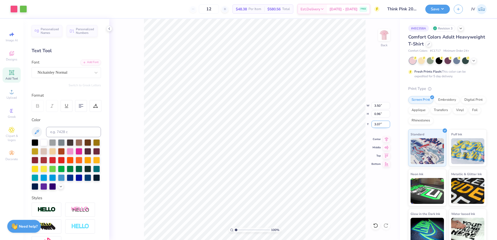
click at [376, 123] on input "3.07" at bounding box center [380, 124] width 19 height 7
type input "3.00"
click at [386, 31] on img at bounding box center [384, 35] width 21 height 21
click at [439, 8] on button "Save" at bounding box center [437, 8] width 25 height 9
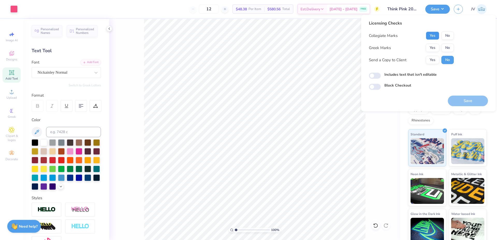
click at [434, 34] on button "Yes" at bounding box center [432, 36] width 13 height 8
drag, startPoint x: 432, startPoint y: 43, endPoint x: 431, endPoint y: 47, distance: 3.5
click at [431, 47] on button "Yes" at bounding box center [432, 48] width 13 height 8
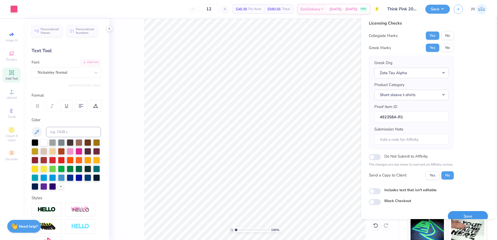
click at [466, 213] on button "Save" at bounding box center [468, 216] width 40 height 11
